Goal: Task Accomplishment & Management: Use online tool/utility

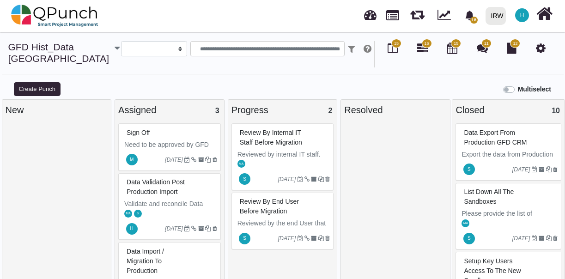
select select
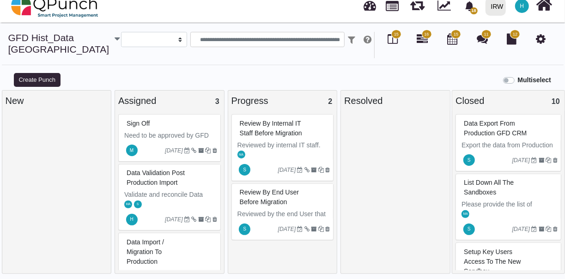
scroll to position [6, 0]
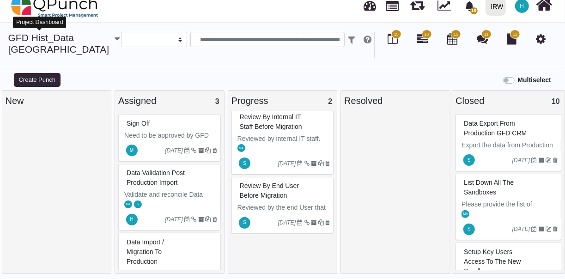
click at [48, 39] on link "GFD Hist_Data Norway" at bounding box center [58, 43] width 101 height 22
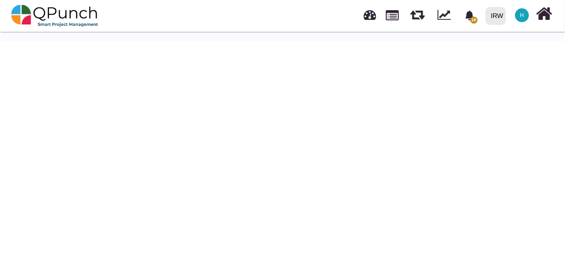
scroll to position [30, 0]
click at [27, 11] on img at bounding box center [54, 16] width 87 height 28
click at [519, 12] on span "H" at bounding box center [522, 15] width 14 height 14
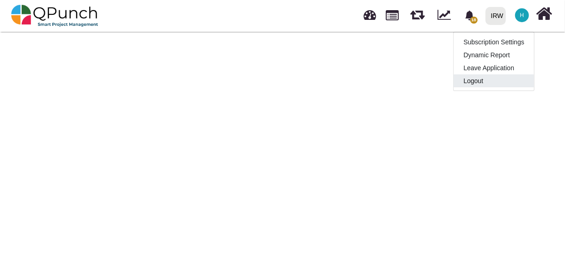
click at [478, 79] on link "Logout" at bounding box center [493, 80] width 80 height 13
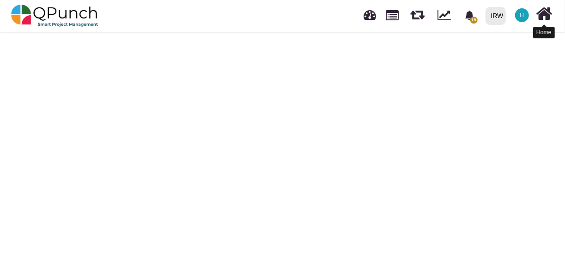
click at [539, 15] on icon at bounding box center [544, 14] width 16 height 18
click at [524, 14] on span "H" at bounding box center [522, 15] width 14 height 14
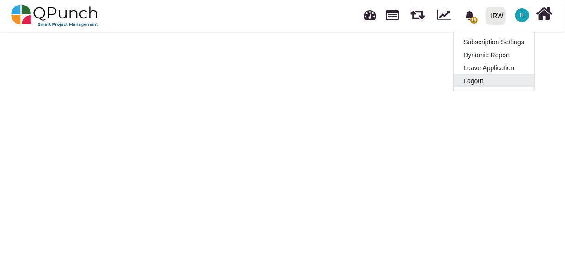
click at [481, 78] on link "Logout" at bounding box center [493, 80] width 80 height 13
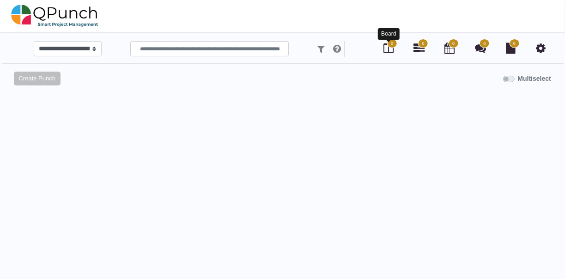
click at [389, 48] on icon at bounding box center [388, 47] width 10 height 11
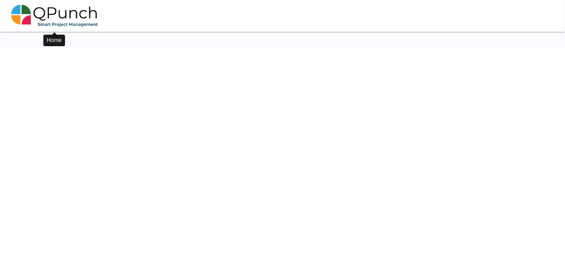
click at [37, 13] on img at bounding box center [54, 16] width 87 height 28
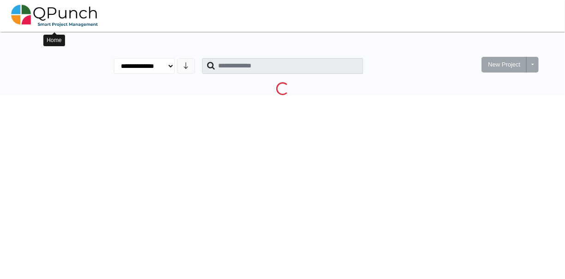
click at [25, 22] on img at bounding box center [54, 16] width 87 height 28
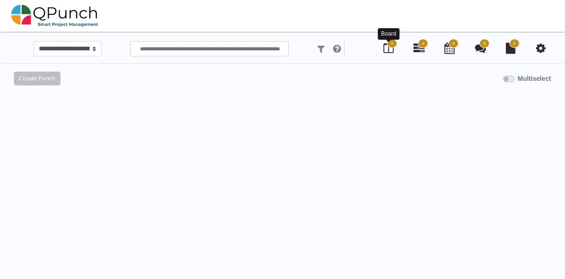
click at [386, 45] on icon at bounding box center [388, 47] width 10 height 11
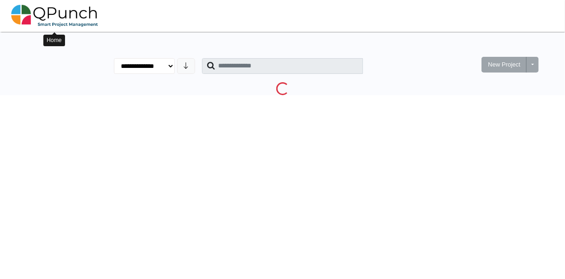
click at [41, 12] on img at bounding box center [54, 16] width 87 height 28
